Goal: Check status: Check status

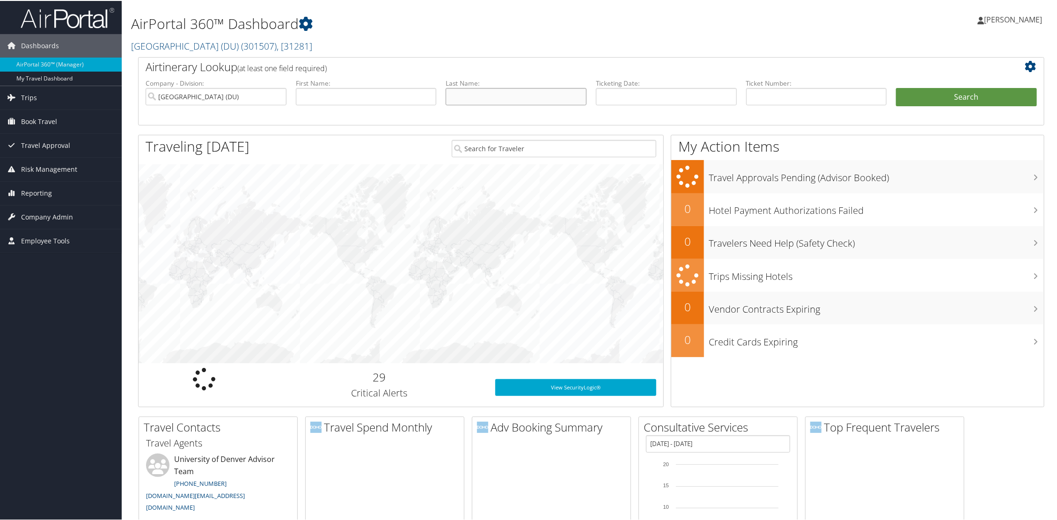
click at [500, 96] on input "text" at bounding box center [516, 95] width 141 height 17
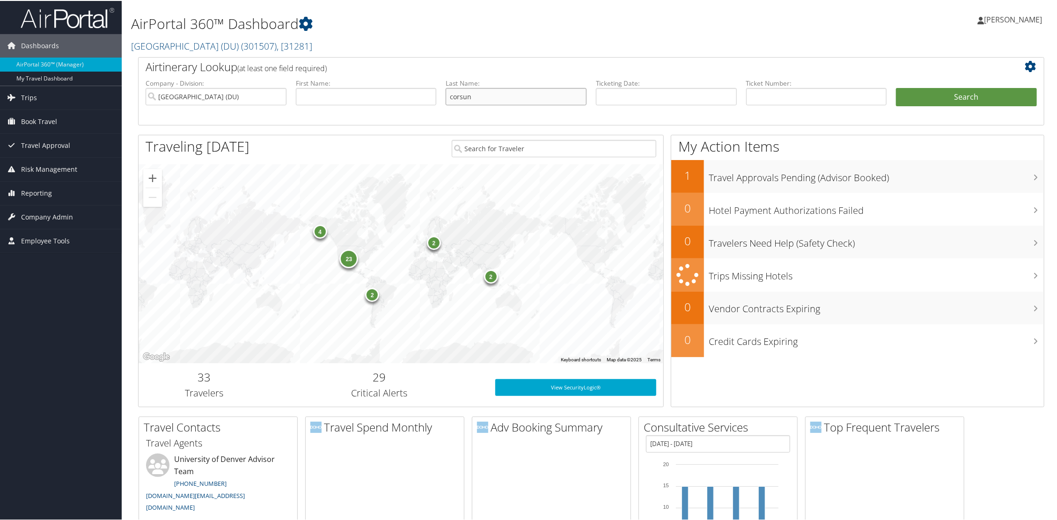
type input "corsun"
click at [896, 87] on button "Search" at bounding box center [966, 96] width 141 height 19
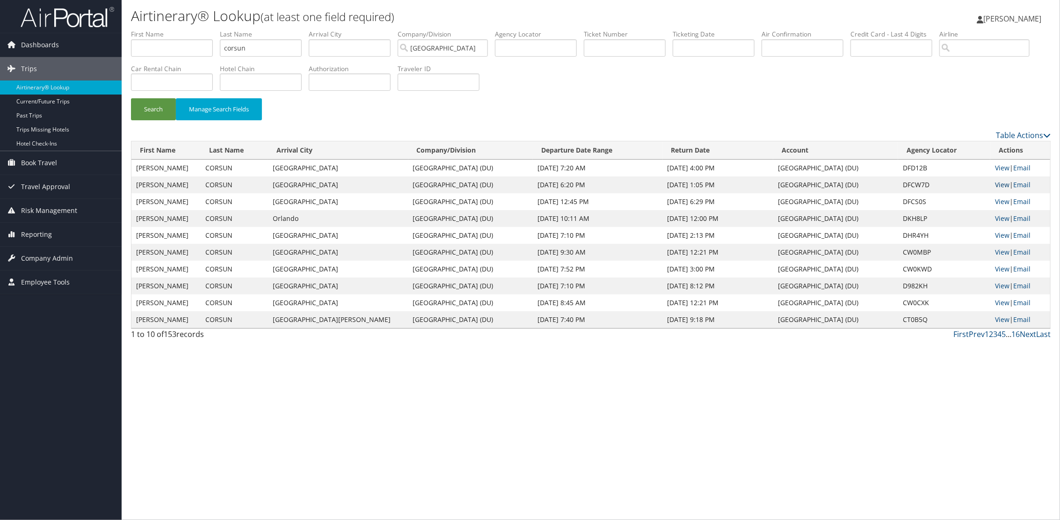
click at [1000, 186] on link "View" at bounding box center [1002, 184] width 15 height 9
click at [1001, 168] on link "View" at bounding box center [1002, 167] width 15 height 9
click at [999, 202] on link "View" at bounding box center [1002, 201] width 15 height 9
